Goal: Task Accomplishment & Management: Manage account settings

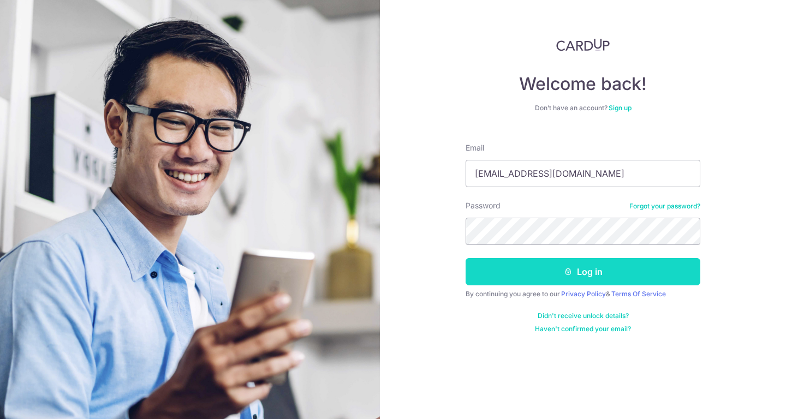
drag, startPoint x: 0, startPoint y: 0, endPoint x: 550, endPoint y: 269, distance: 612.3
click at [550, 269] on button "Log in" at bounding box center [582, 271] width 235 height 27
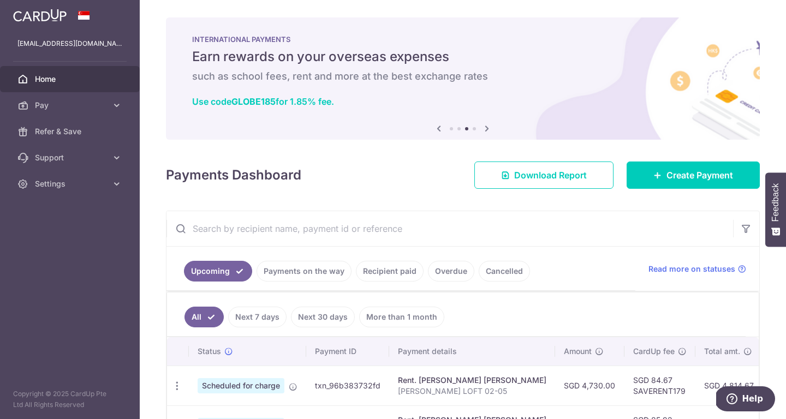
click at [58, 73] on link "Home" at bounding box center [70, 79] width 140 height 26
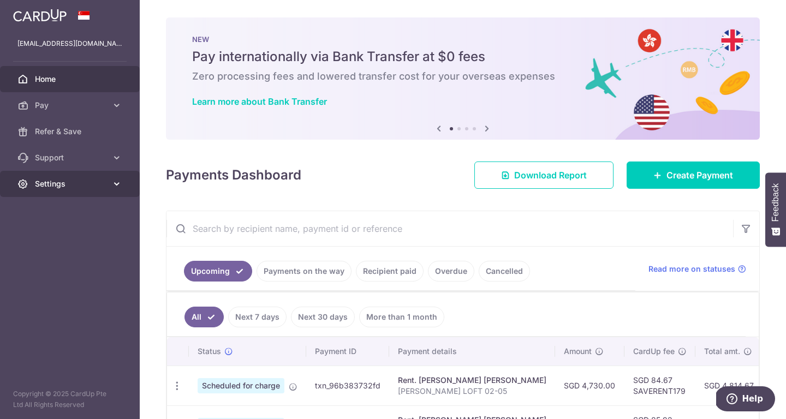
click at [61, 192] on link "Settings" at bounding box center [70, 184] width 140 height 26
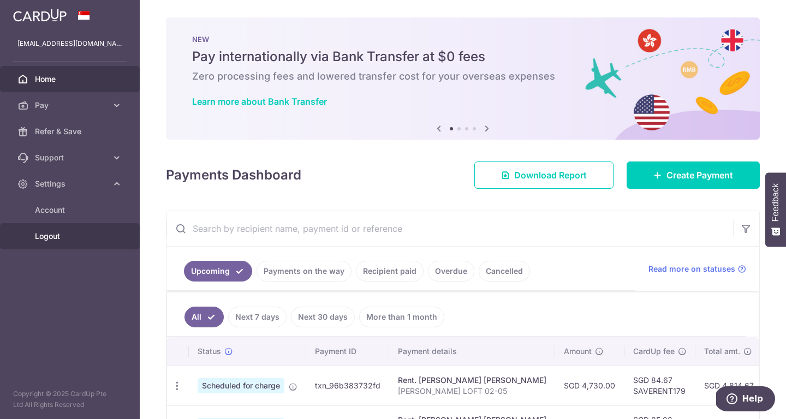
click at [53, 234] on span "Logout" at bounding box center [71, 236] width 72 height 11
